Goal: Book appointment/travel/reservation

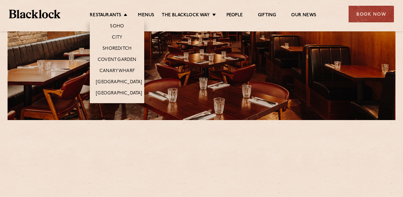
scroll to position [167, 0]
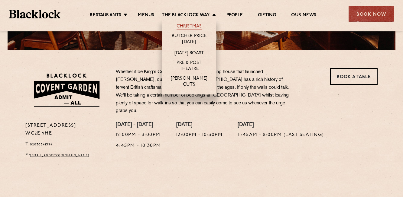
click at [186, 24] on link "Christmas" at bounding box center [189, 27] width 25 height 7
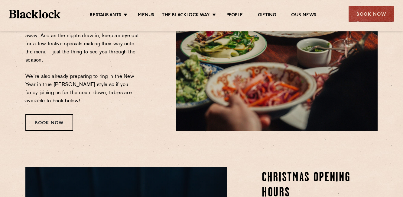
scroll to position [162, 0]
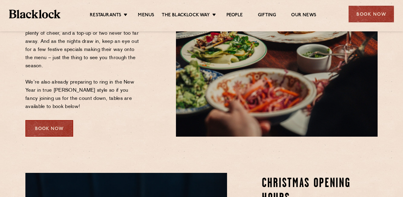
click at [62, 131] on div "Book Now" at bounding box center [49, 128] width 48 height 17
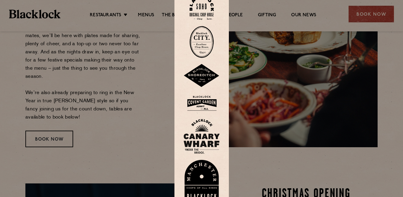
scroll to position [149, 0]
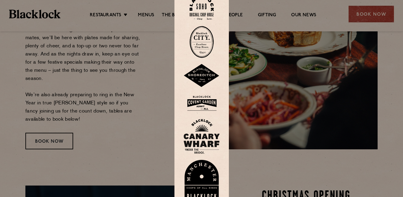
click at [200, 99] on img at bounding box center [201, 104] width 36 height 20
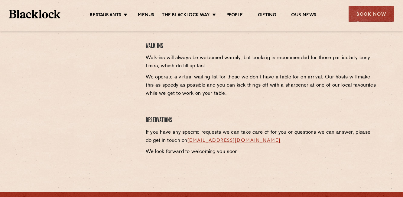
scroll to position [269, 0]
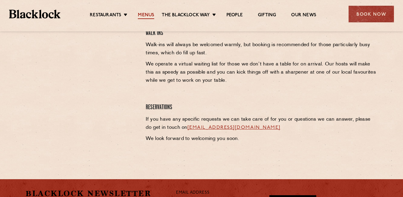
click at [147, 16] on link "Menus" at bounding box center [146, 15] width 16 height 7
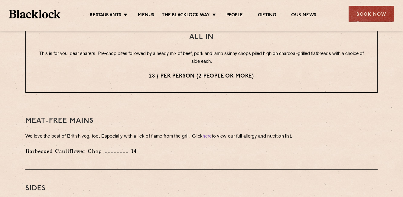
scroll to position [812, 0]
